Goal: Task Accomplishment & Management: Manage account settings

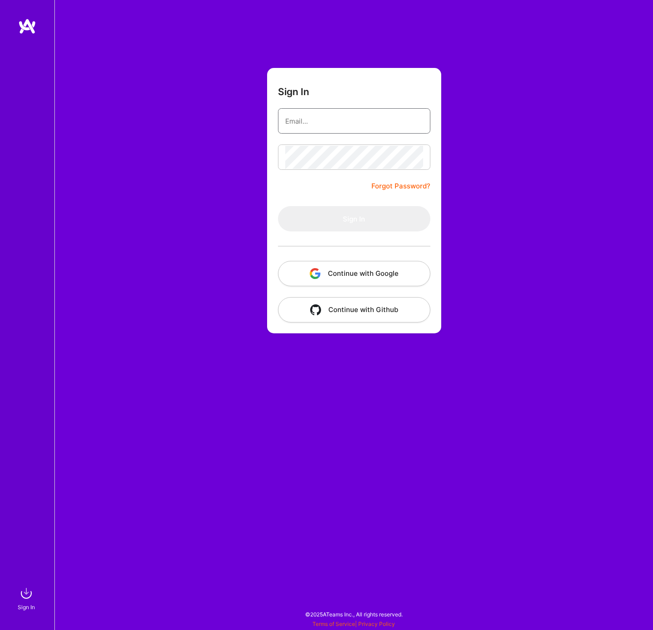
type input "[EMAIL_ADDRESS][DOMAIN_NAME]"
click at [353, 219] on button "Sign In" at bounding box center [354, 218] width 152 height 25
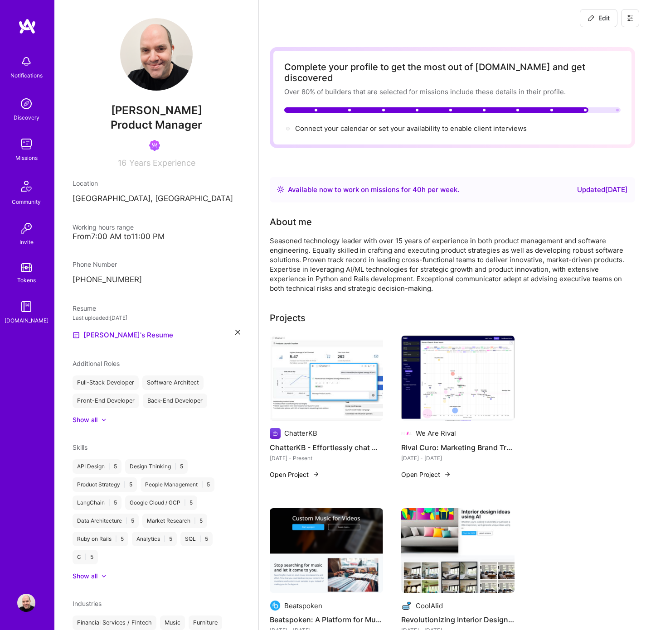
click at [28, 145] on img at bounding box center [26, 144] width 18 height 18
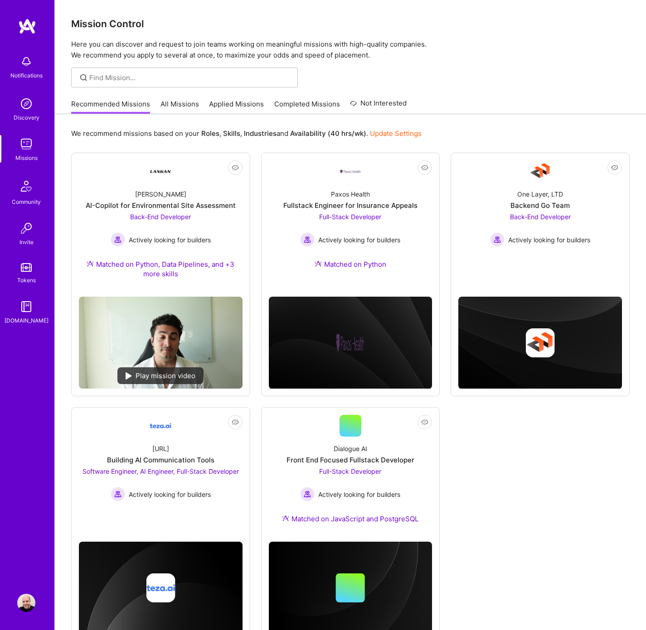
click at [221, 100] on link "Applied Missions" at bounding box center [236, 106] width 55 height 15
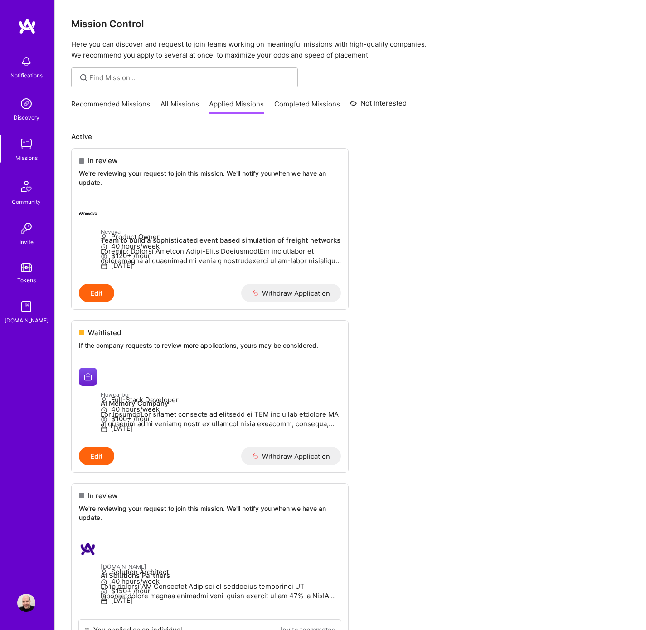
click at [24, 22] on img at bounding box center [27, 26] width 18 height 16
